Goal: Find specific page/section: Find specific page/section

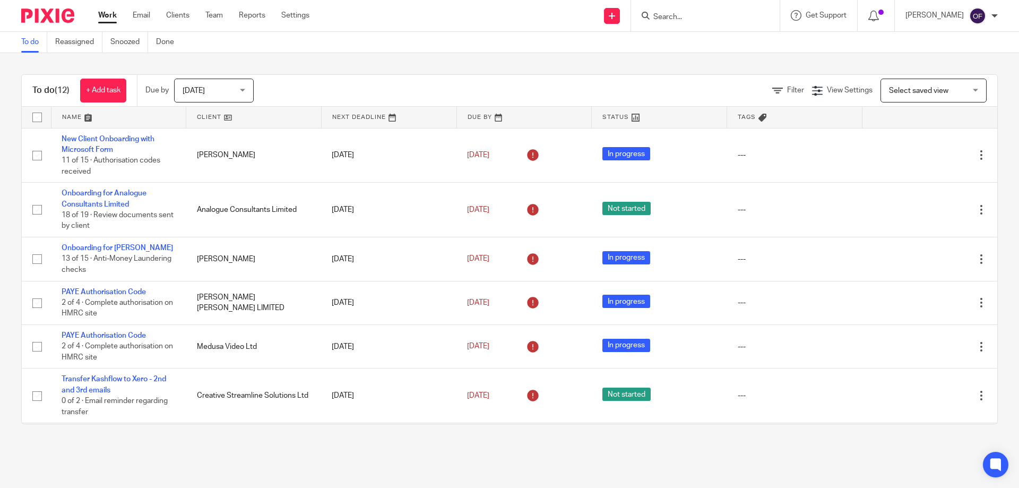
click at [707, 19] on input "Search" at bounding box center [700, 18] width 96 height 10
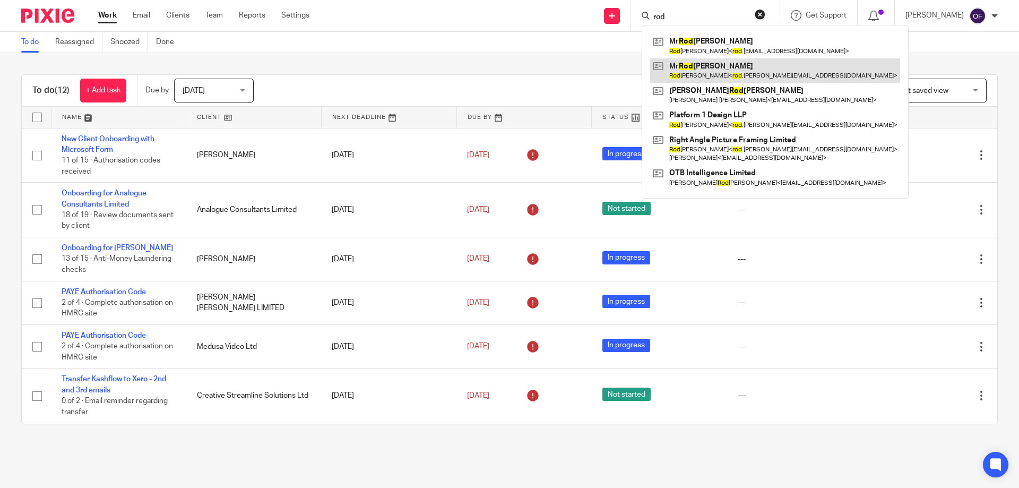
type input "rod"
click at [707, 73] on link at bounding box center [775, 70] width 250 height 24
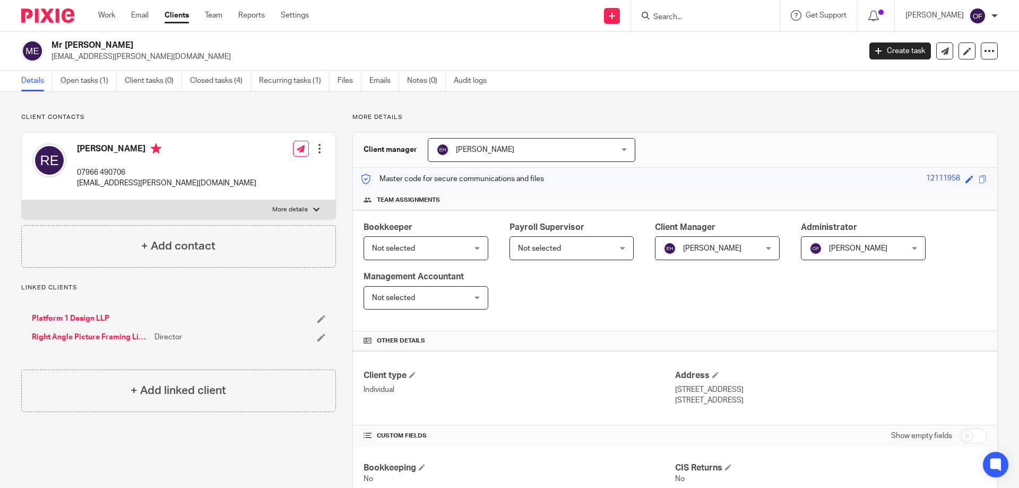
click at [300, 433] on div "Client contacts [PERSON_NAME] 07966 490706 [EMAIL_ADDRESS][PERSON_NAME][DOMAIN_…" at bounding box center [170, 440] width 331 height 655
click at [688, 11] on form at bounding box center [708, 15] width 113 height 13
click at [686, 13] on input "Search" at bounding box center [700, 18] width 96 height 10
type input "e"
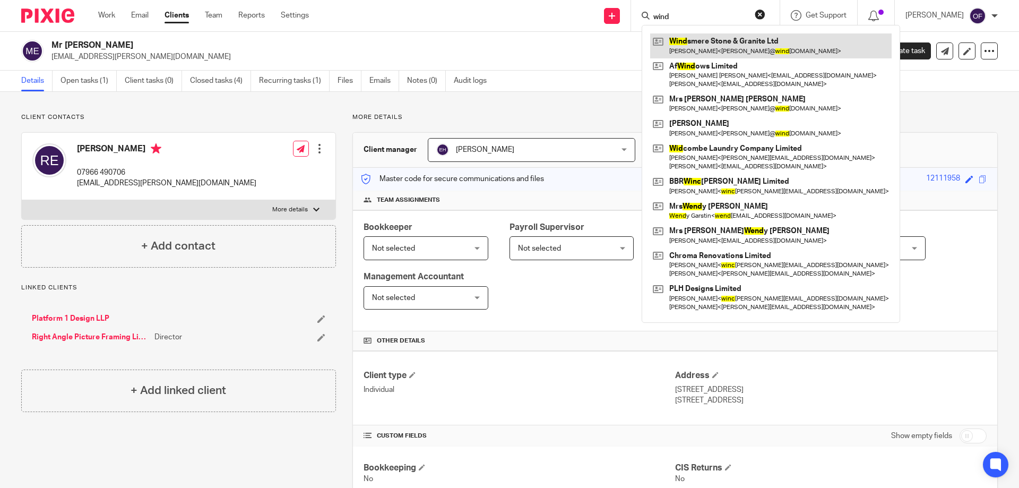
type input "wind"
click at [695, 45] on link at bounding box center [771, 45] width 242 height 24
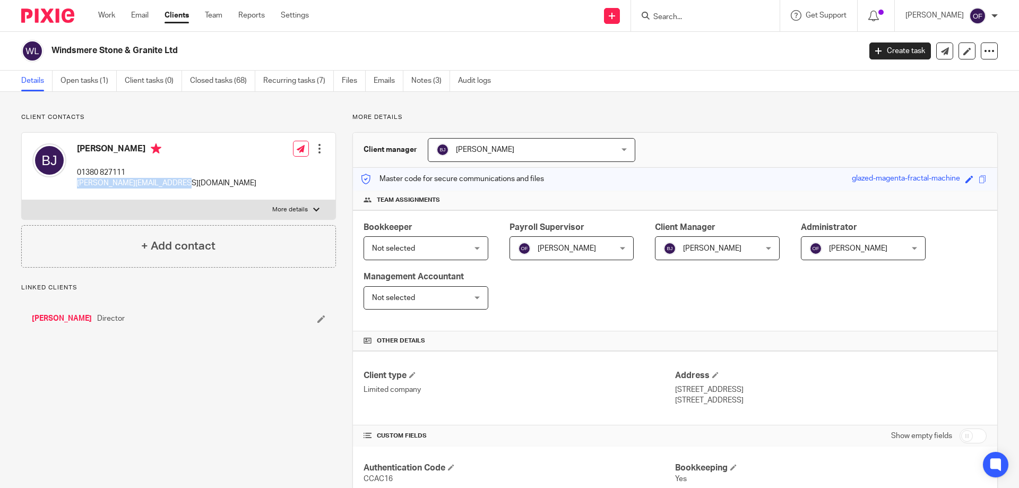
click at [207, 187] on div "Bridget Johnstone 01380 827111 bridget@windsmerestone.com Edit contact Create c…" at bounding box center [179, 166] width 314 height 67
click at [685, 23] on div at bounding box center [705, 15] width 149 height 31
click at [685, 18] on input "Search" at bounding box center [700, 18] width 96 height 10
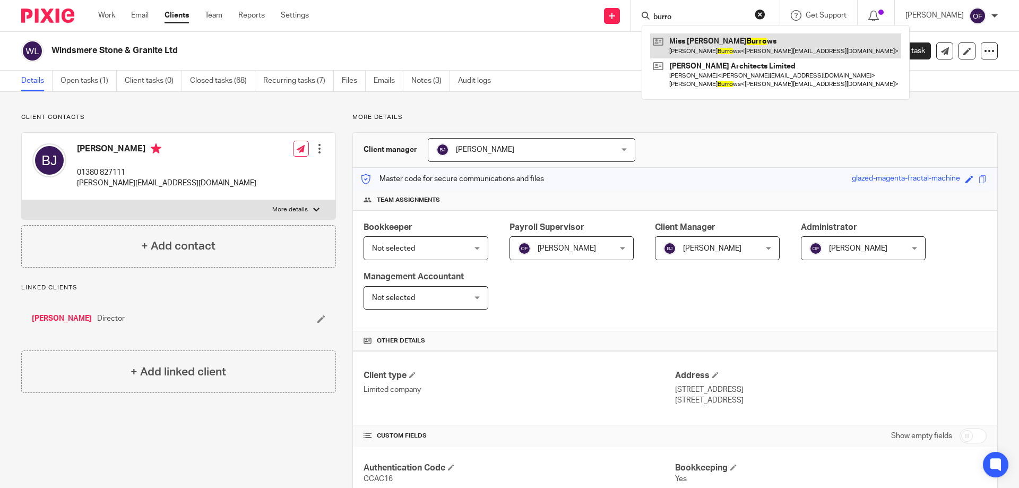
type input "burro"
click at [732, 51] on link at bounding box center [775, 45] width 251 height 24
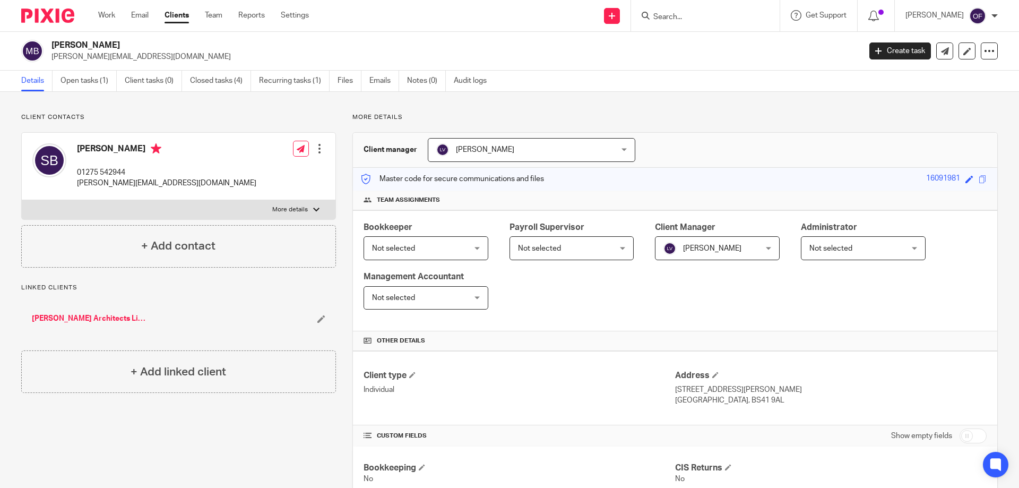
click at [683, 14] on input "Search" at bounding box center [700, 18] width 96 height 10
type input "nollo"
click at [688, 39] on link at bounding box center [739, 45] width 179 height 24
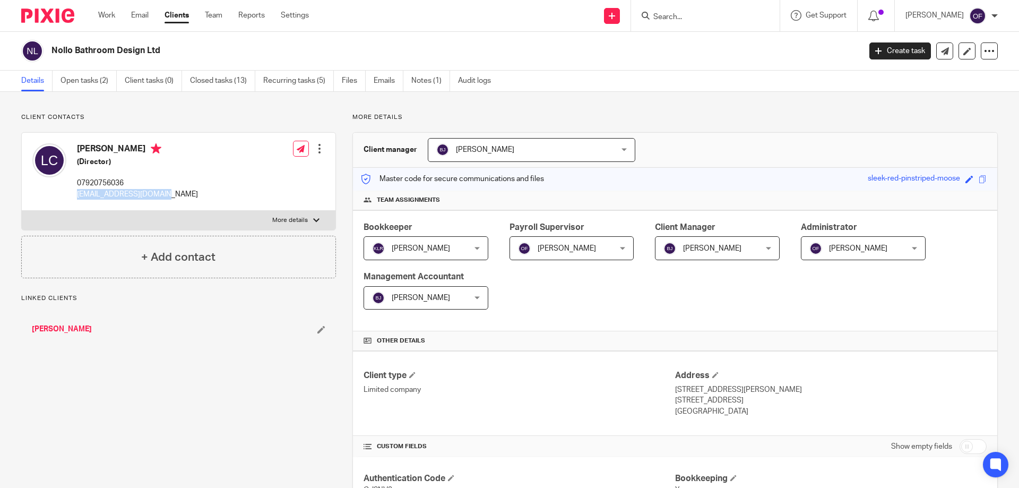
click at [168, 198] on div "Liam Corcoran (Director) 07920756036 norwich@ripples.ltd.uk Edit contact Create…" at bounding box center [179, 172] width 314 height 78
click at [665, 18] on input "Search" at bounding box center [700, 18] width 96 height 10
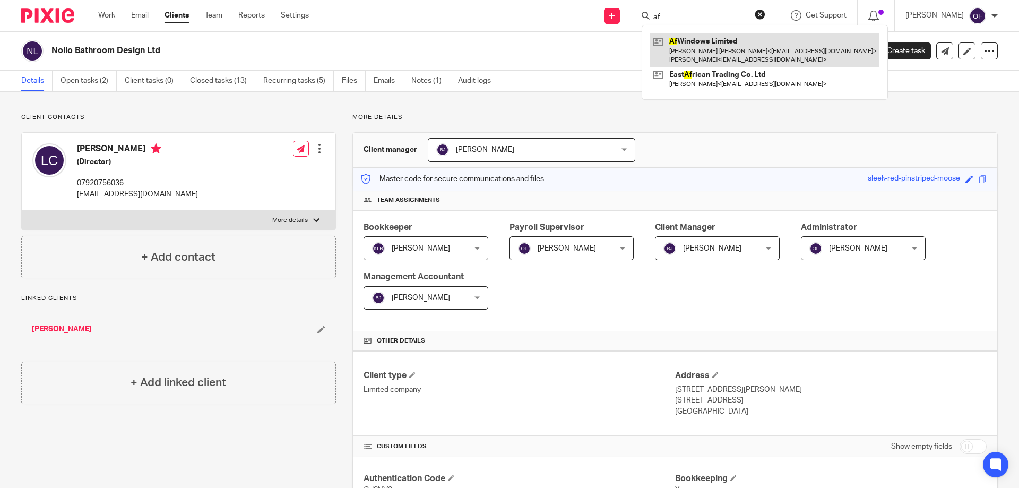
type input "af"
click at [668, 43] on link at bounding box center [764, 49] width 229 height 33
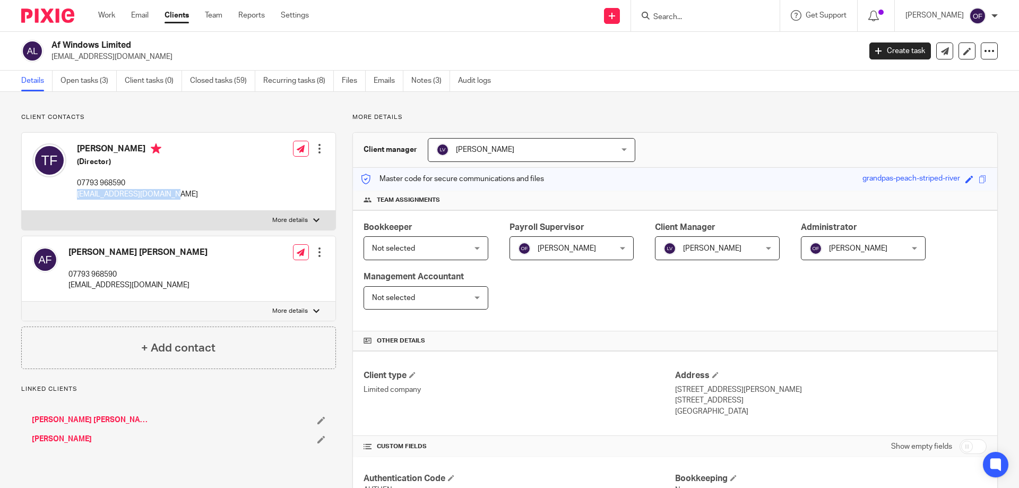
drag, startPoint x: 74, startPoint y: 192, endPoint x: 209, endPoint y: 202, distance: 135.2
click at [209, 202] on div "[PERSON_NAME] (Director) 07793 968590 [EMAIL_ADDRESS][DOMAIN_NAME] Edit contact…" at bounding box center [179, 172] width 314 height 78
copy p "[EMAIL_ADDRESS][DOMAIN_NAME]"
